Goal: Transaction & Acquisition: Purchase product/service

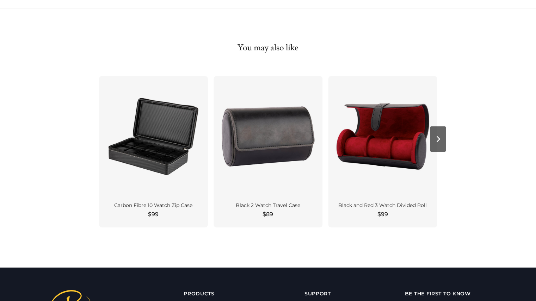
scroll to position [532, 0]
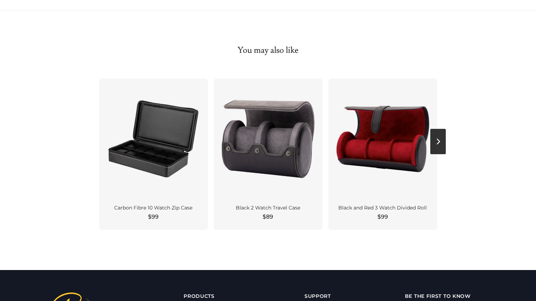
click at [441, 143] on button "Next" at bounding box center [437, 141] width 15 height 25
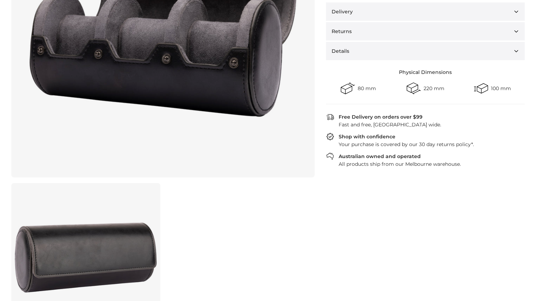
scroll to position [0, 0]
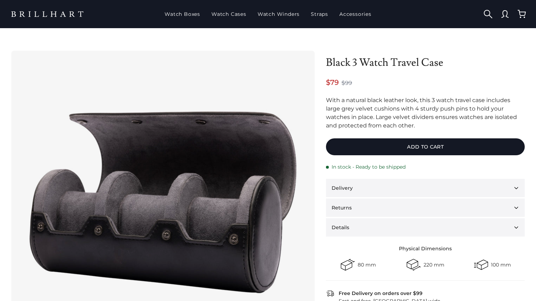
click at [45, 1] on div "Watch Boxes Watch Cases Watch Winders Straps" at bounding box center [268, 14] width 536 height 28
click at [55, 17] on link at bounding box center [48, 14] width 85 height 14
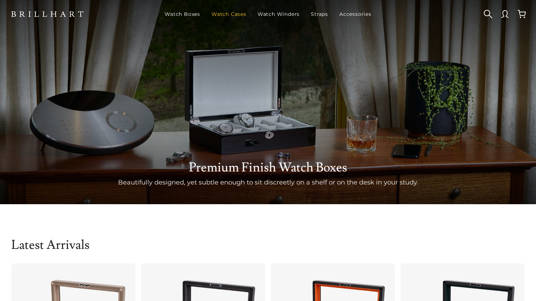
click at [220, 13] on link "Watch Cases" at bounding box center [228, 14] width 41 height 18
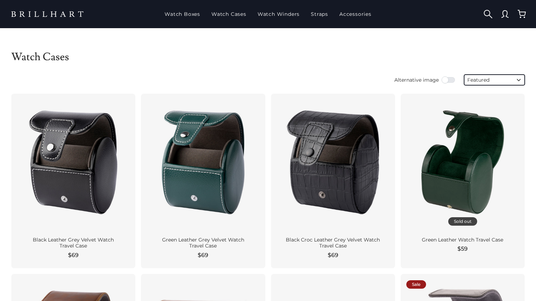
click at [479, 75] on select "Featured Best selling Alphabetically, A-Z Alphabetically, Z-A Price, low to hig…" at bounding box center [494, 80] width 61 height 11
select select "best-selling"
click at [464, 75] on select "Featured Best selling Alphabetically, A-Z Alphabetically, Z-A Price, low to hig…" at bounding box center [494, 80] width 61 height 11
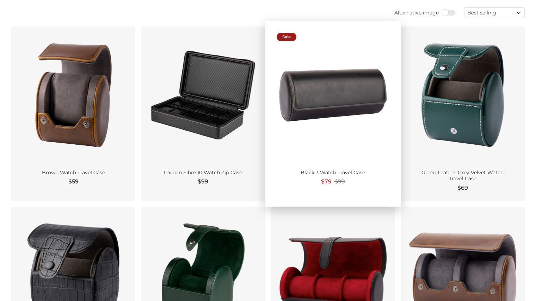
scroll to position [67, 0]
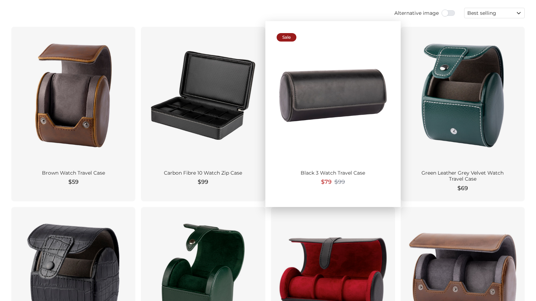
click at [369, 132] on div at bounding box center [332, 95] width 113 height 126
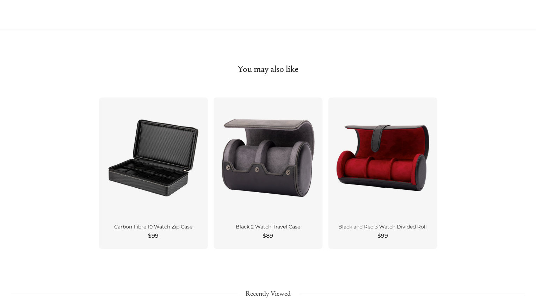
scroll to position [513, 0]
